Goal: Task Accomplishment & Management: Use online tool/utility

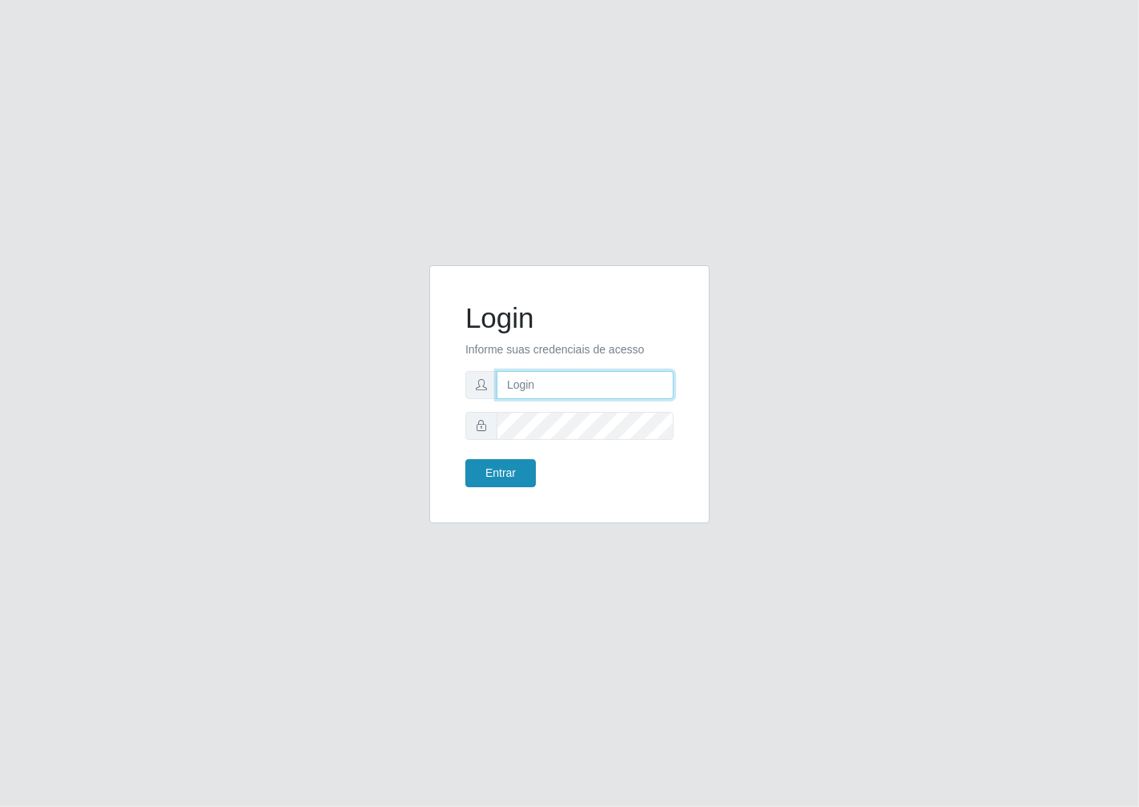
type input "janaina@iwof"
click at [501, 470] on button "Entrar" at bounding box center [500, 473] width 70 height 28
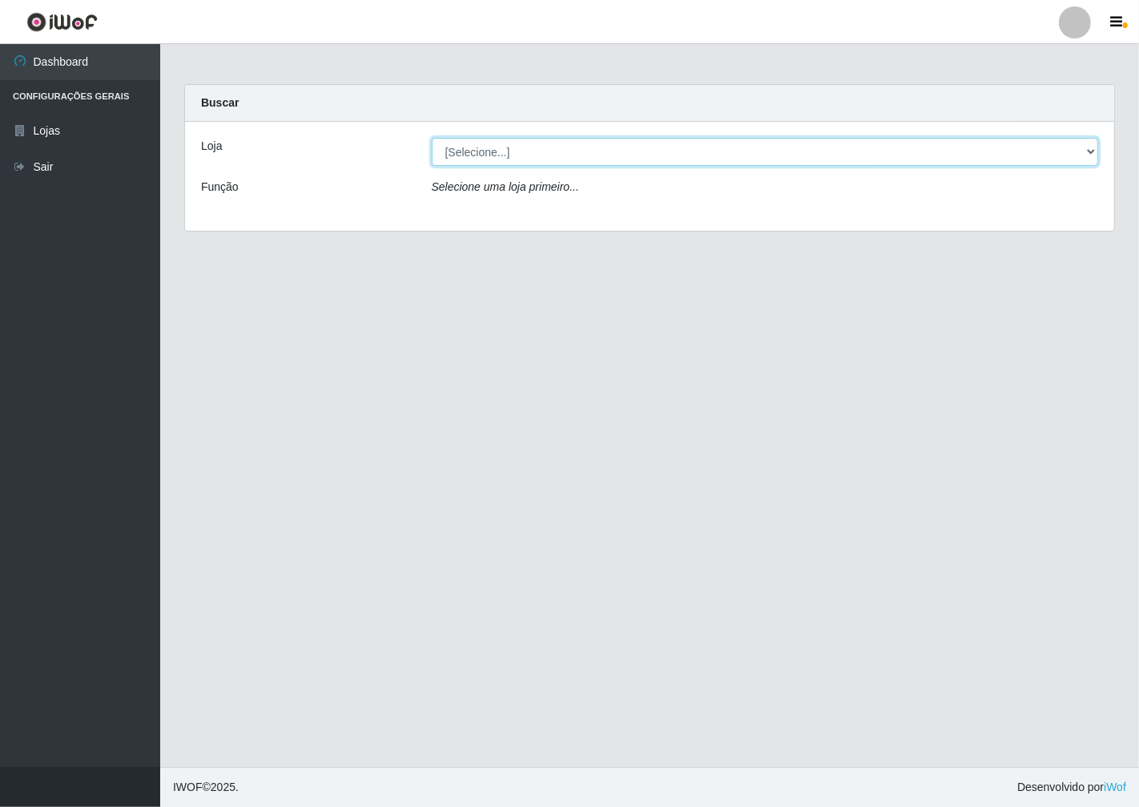
click at [1093, 144] on select "[Selecione...] Minimercado Filezão" at bounding box center [765, 152] width 667 height 28
select select "204"
click at [432, 138] on select "[Selecione...] Minimercado Filezão" at bounding box center [765, 152] width 667 height 28
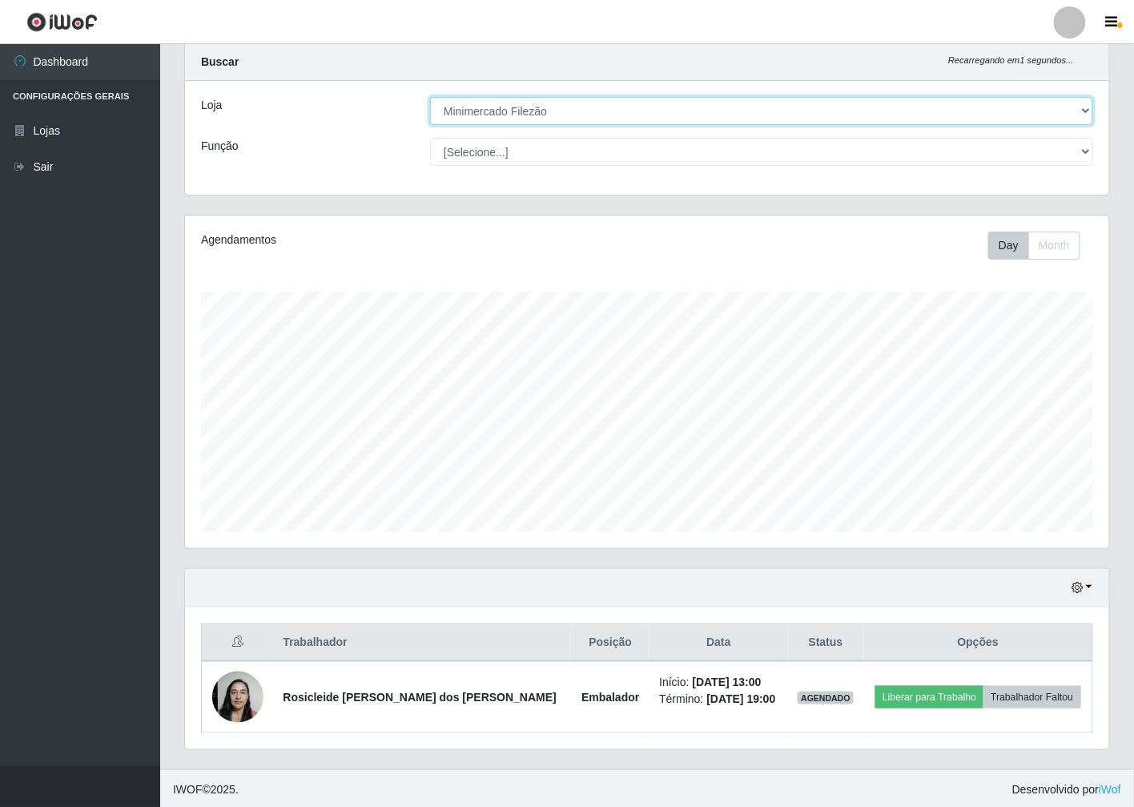
scroll to position [42, 0]
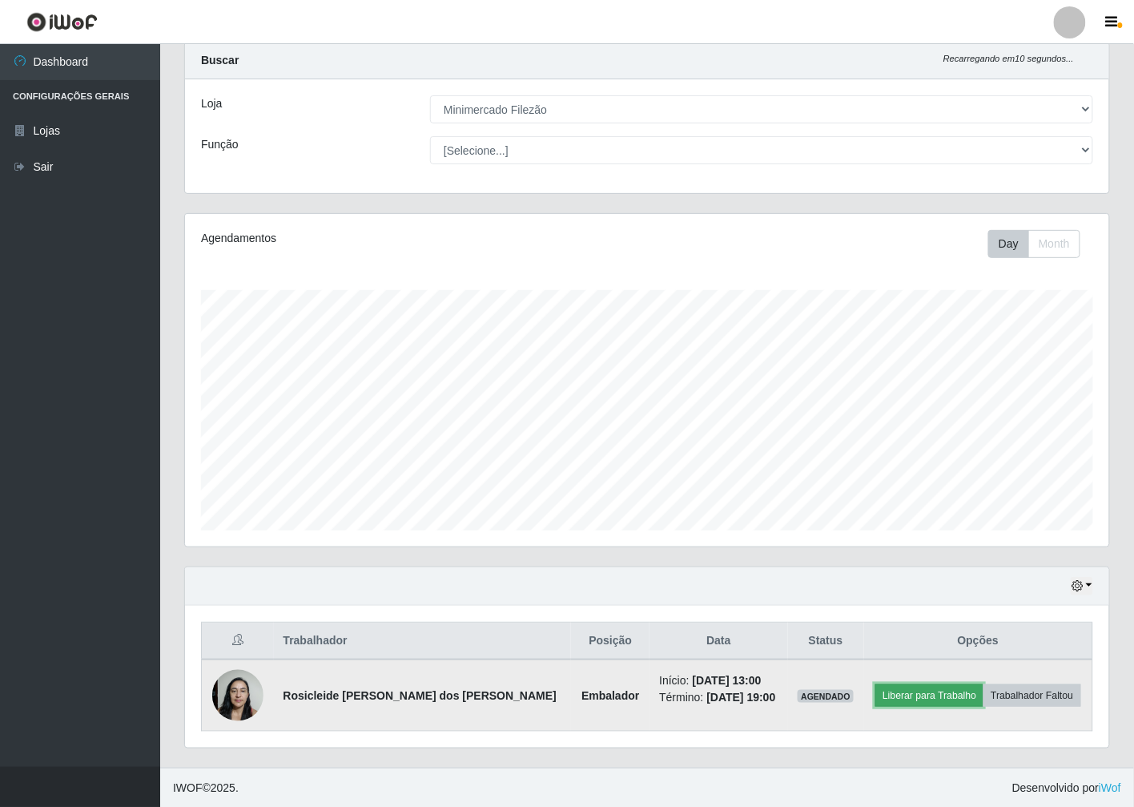
click at [906, 684] on button "Liberar para Trabalho" at bounding box center [930, 695] width 108 height 22
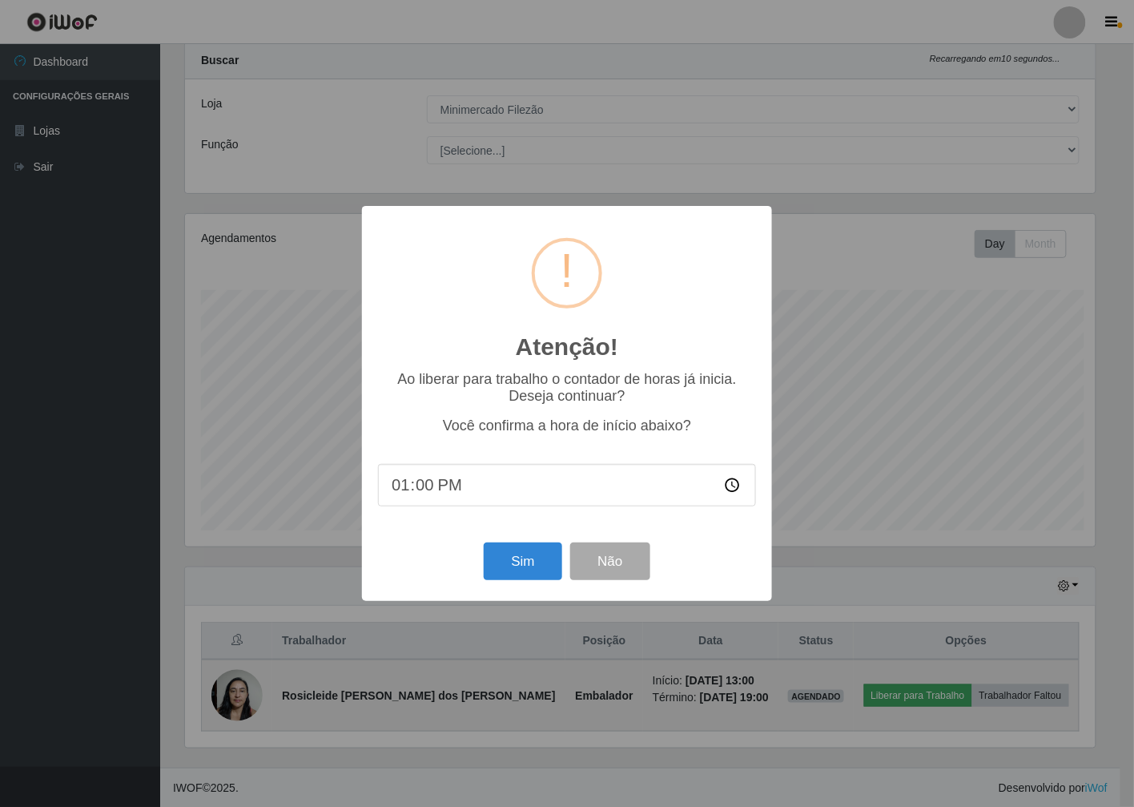
scroll to position [332, 915]
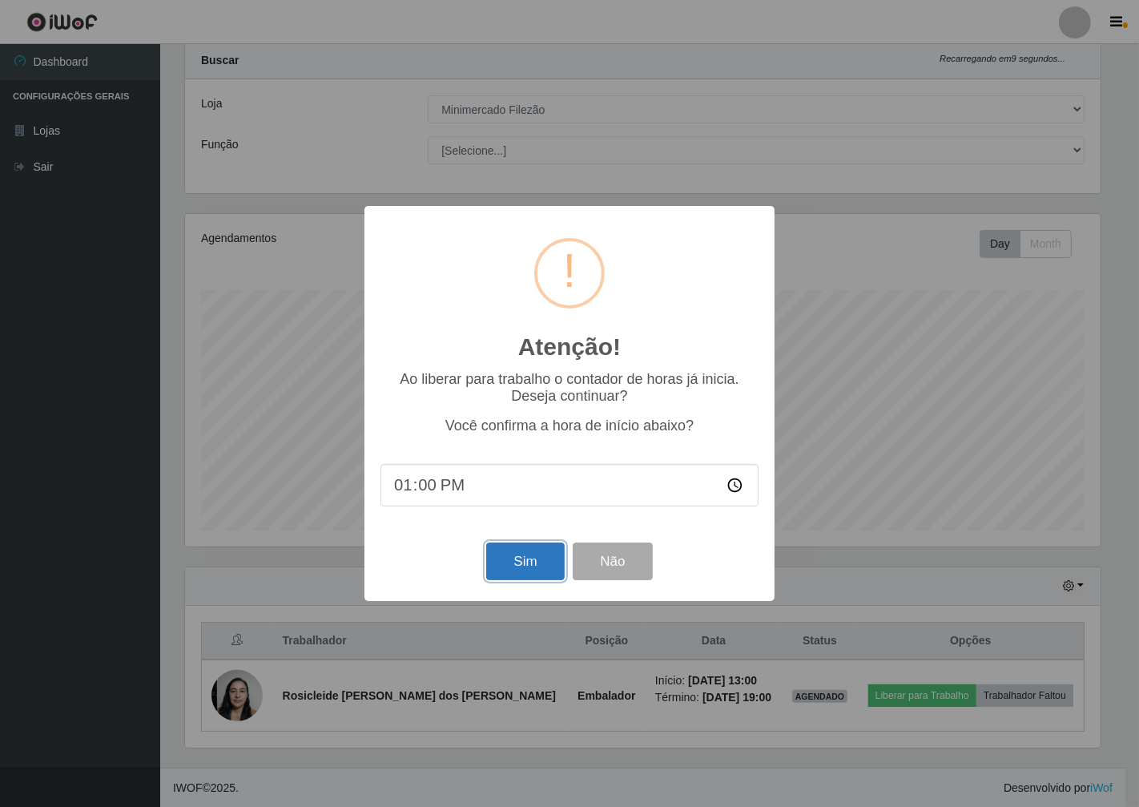
click at [539, 575] on button "Sim" at bounding box center [525, 561] width 78 height 38
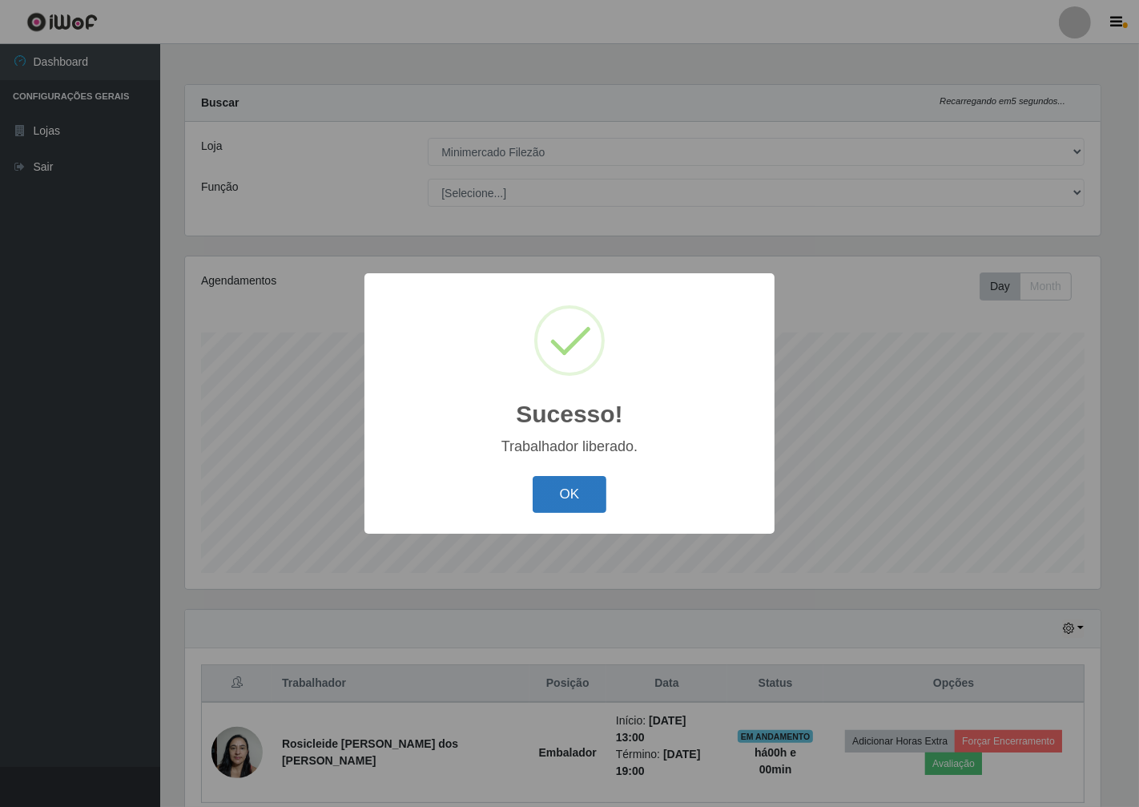
click at [566, 495] on button "OK" at bounding box center [570, 495] width 75 height 38
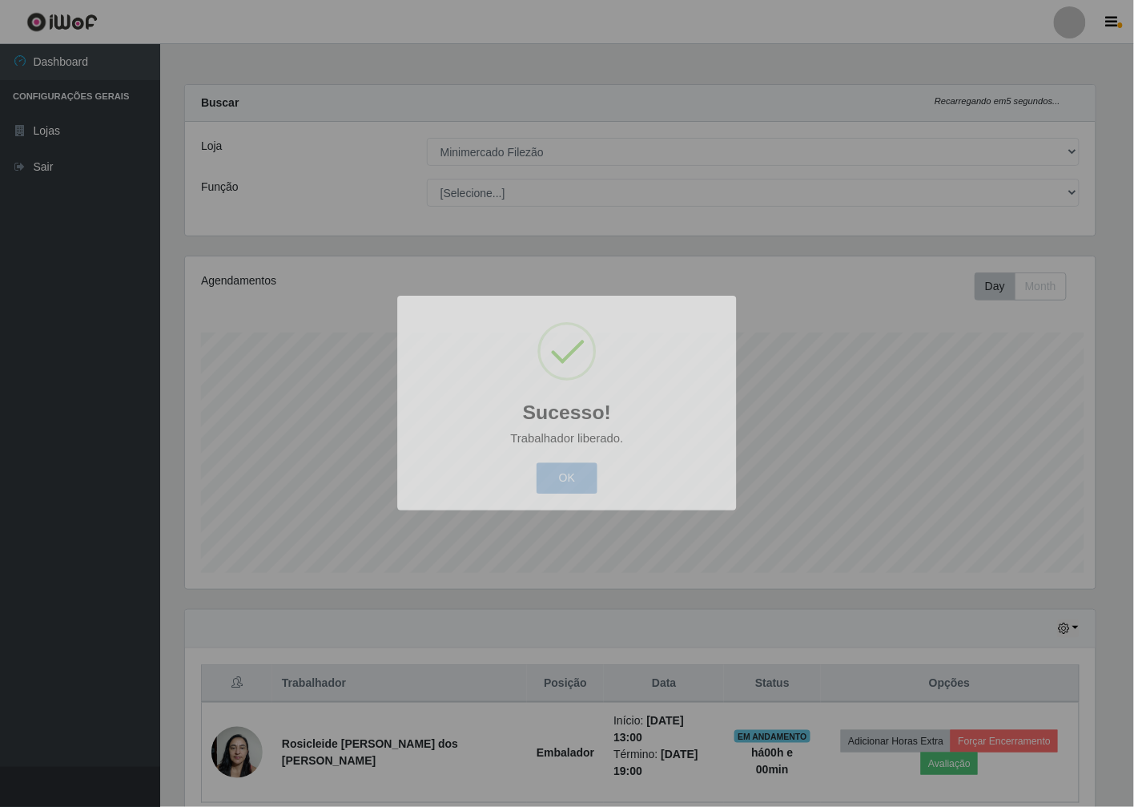
scroll to position [332, 924]
